Goal: Information Seeking & Learning: Learn about a topic

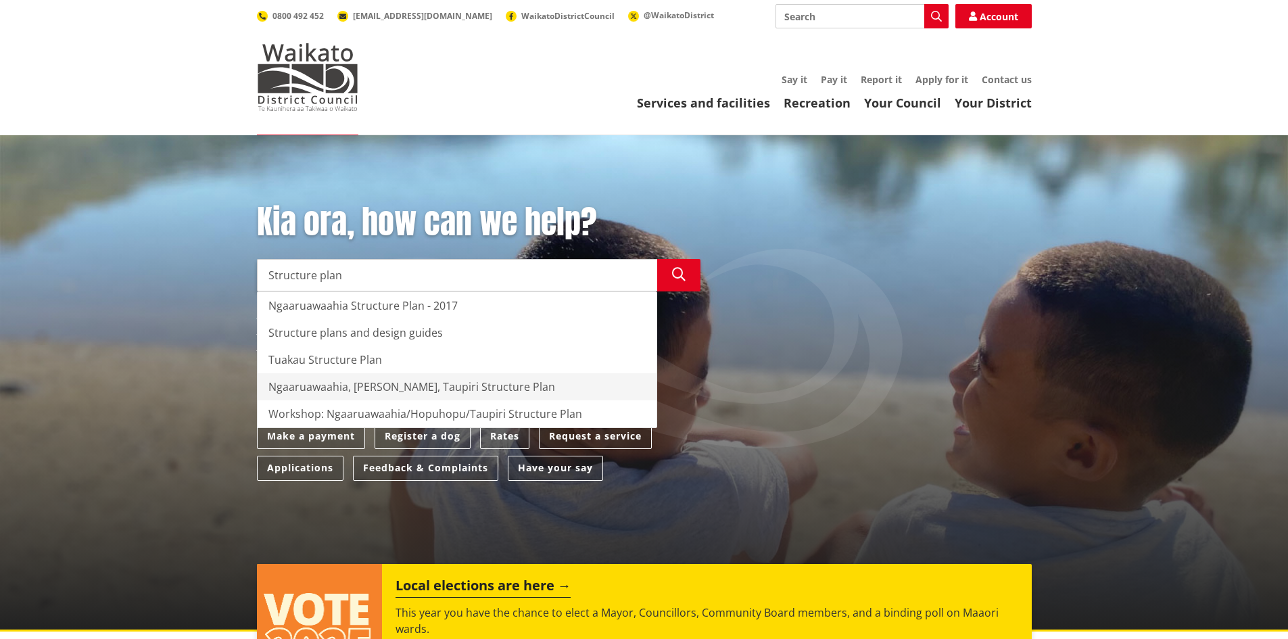
type input "Structure plan"
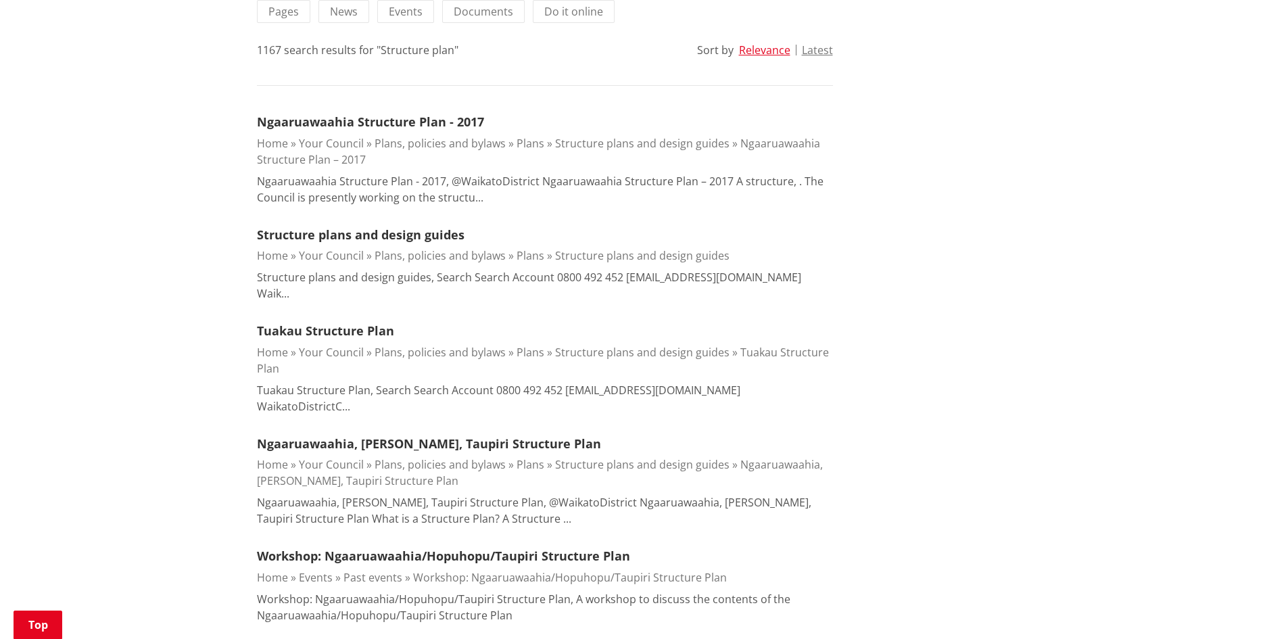
scroll to position [338, 0]
click at [367, 434] on link "Ngaaruawaahia, [PERSON_NAME], Taupiri Structure Plan" at bounding box center [429, 442] width 344 height 16
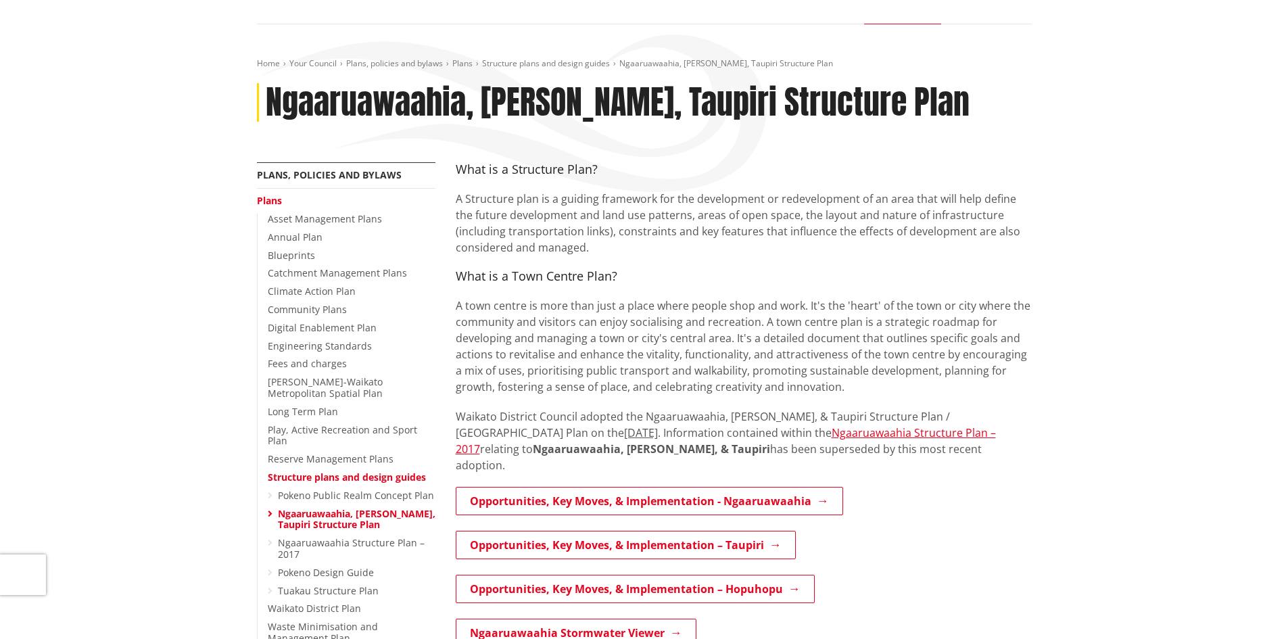
scroll to position [135, 0]
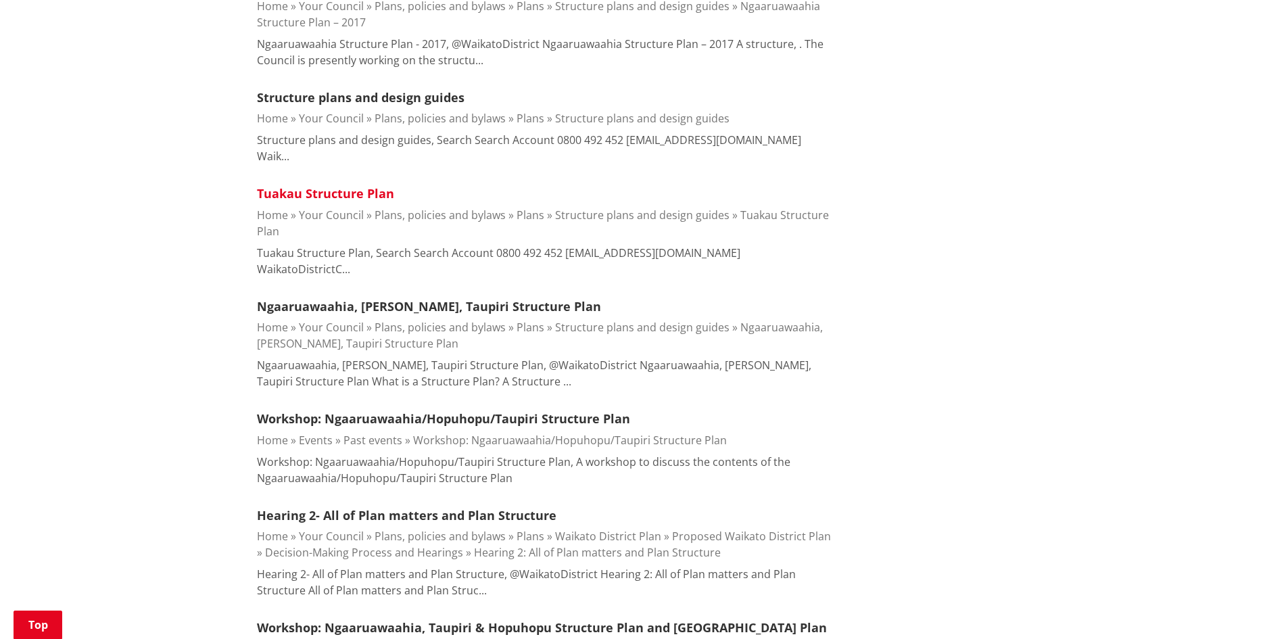
scroll to position [473, 0]
click at [296, 186] on link "Tuakau Structure Plan" at bounding box center [325, 194] width 137 height 16
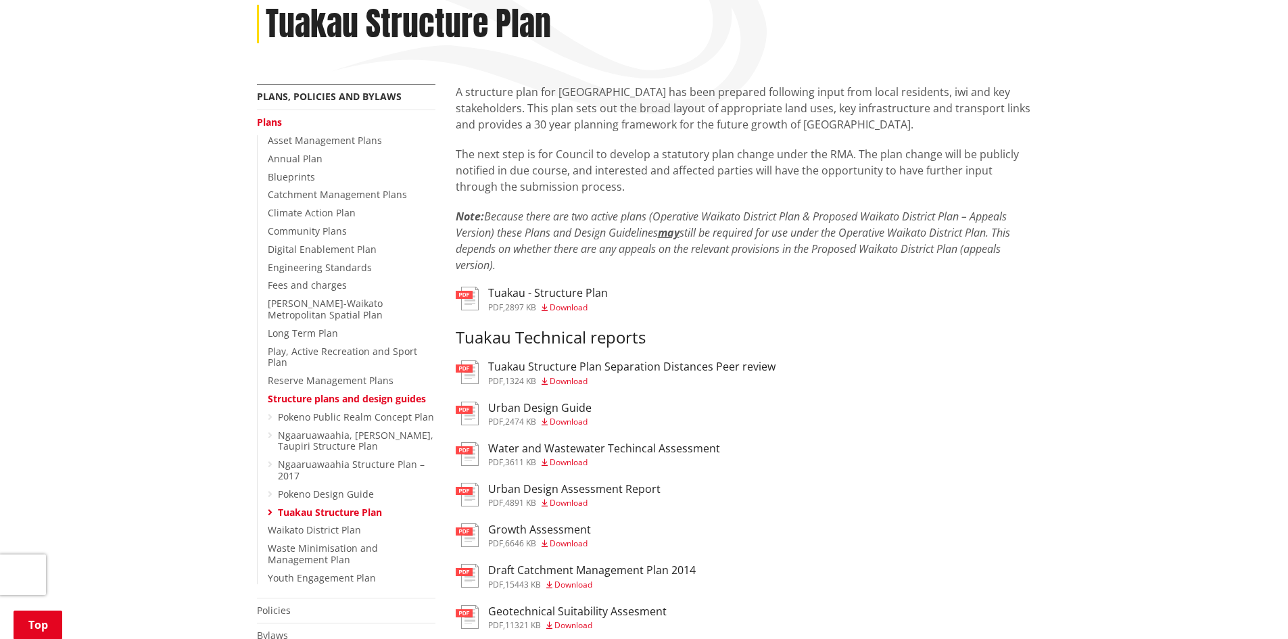
scroll to position [203, 0]
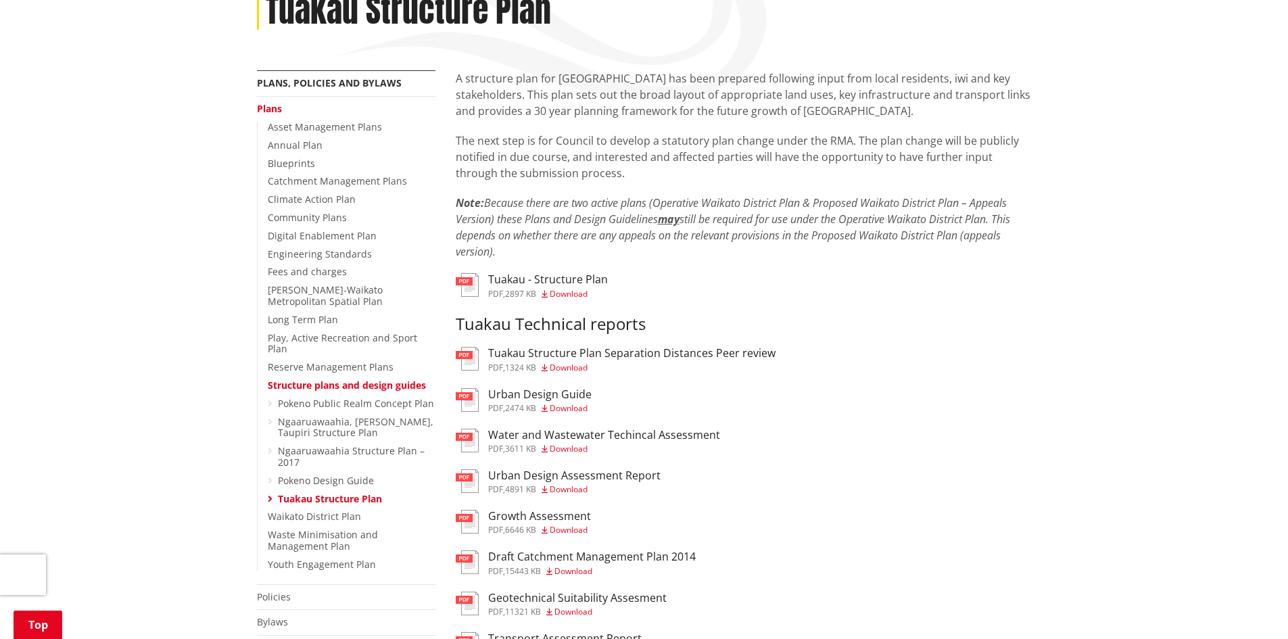
click at [548, 279] on h3 "Tuakau - Structure Plan" at bounding box center [548, 279] width 120 height 13
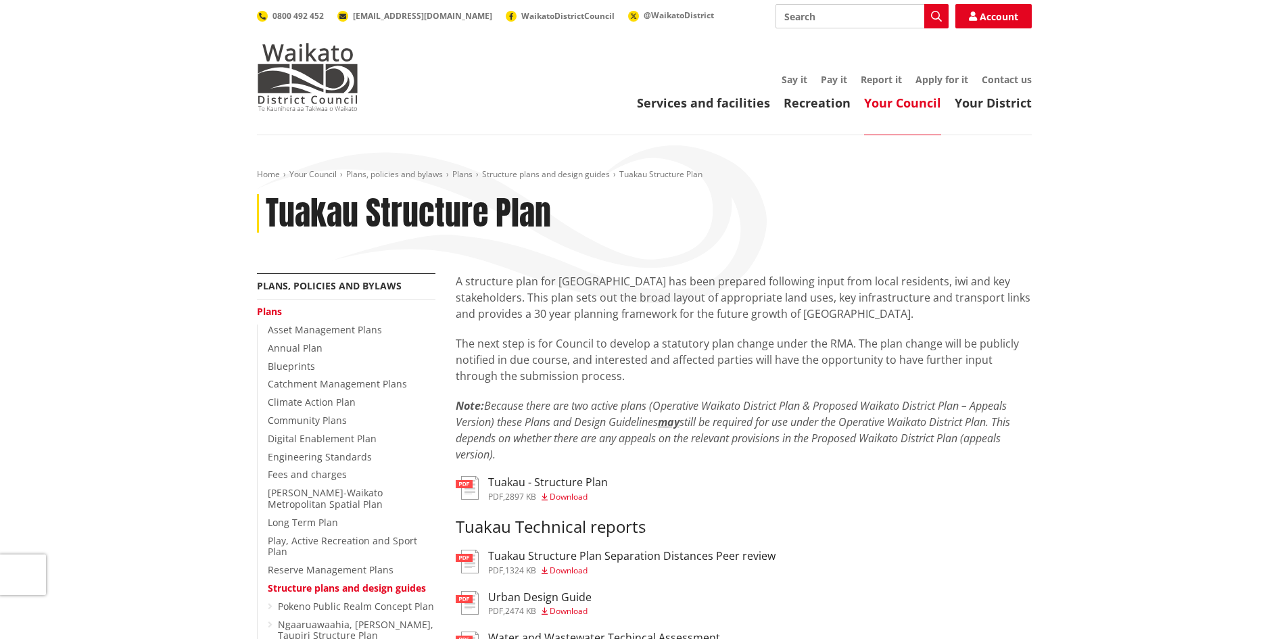
scroll to position [203, 0]
